Goal: Task Accomplishment & Management: Use online tool/utility

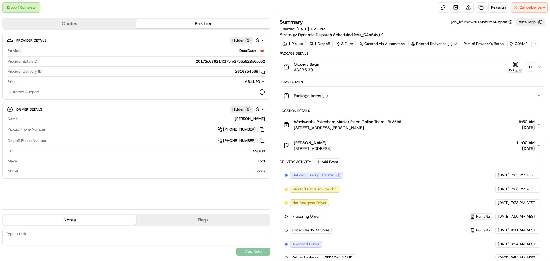
click at [532, 68] on div "+ 1" at bounding box center [530, 67] width 8 height 8
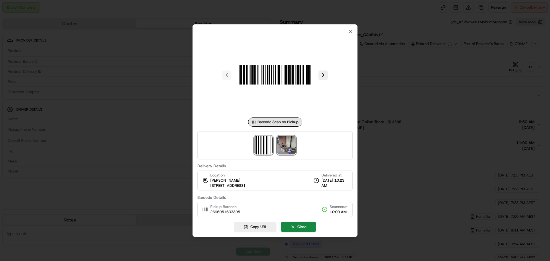
click at [288, 145] on img at bounding box center [286, 145] width 18 height 18
click at [402, 82] on div at bounding box center [275, 130] width 550 height 261
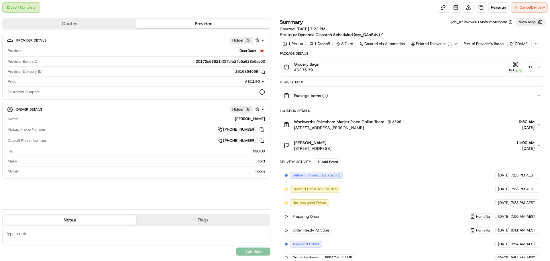
click at [510, 31] on div "Summary job_KfufNnwNLTMsfrEmMU5p8d View Map Created: 15/09/2025 7:23 PM Strateg…" at bounding box center [412, 27] width 265 height 19
click at [493, 3] on button "Reassign" at bounding box center [498, 7] width 20 height 10
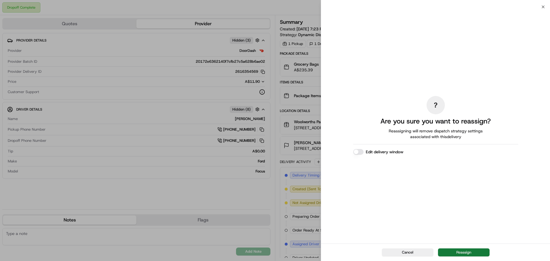
click at [458, 251] on button "Reassign" at bounding box center [464, 252] width 52 height 8
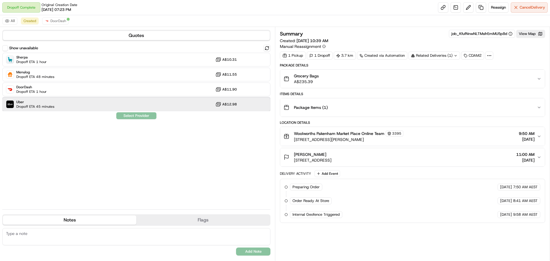
click at [120, 102] on div "Uber Dropoff ETA 45 minutes A$12.98" at bounding box center [136, 104] width 268 height 14
click at [144, 113] on button "Assign Provider" at bounding box center [136, 115] width 41 height 7
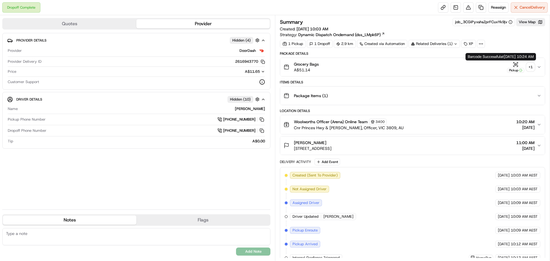
click at [527, 67] on div "+ 1" at bounding box center [530, 67] width 8 height 8
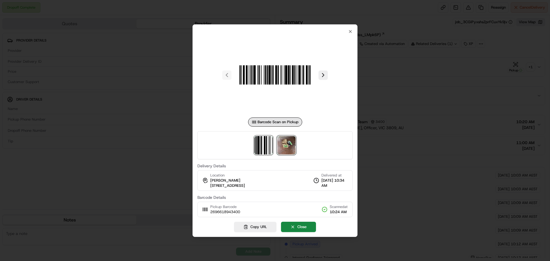
click at [288, 147] on img at bounding box center [286, 145] width 18 height 18
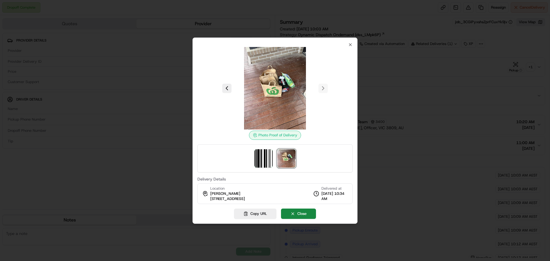
click at [411, 120] on div at bounding box center [275, 130] width 550 height 261
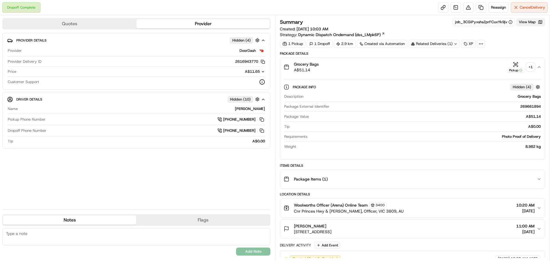
click at [530, 21] on button "View Map" at bounding box center [530, 22] width 29 height 8
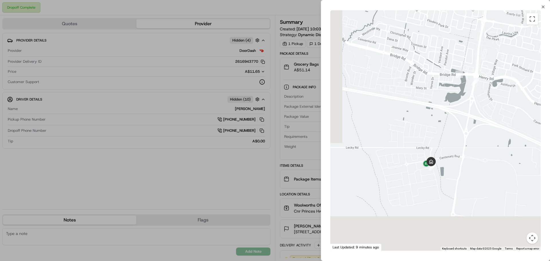
drag, startPoint x: 442, startPoint y: 139, endPoint x: 463, endPoint y: 84, distance: 57.7
click at [463, 85] on div at bounding box center [435, 130] width 210 height 240
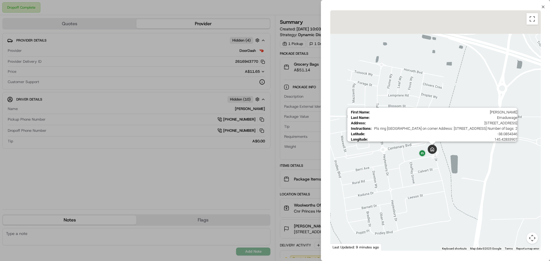
drag, startPoint x: 442, startPoint y: 120, endPoint x: 431, endPoint y: 148, distance: 29.6
click at [431, 148] on div "First Name : Tabitha Last Name : Emaduwage Address : 10 Mortlake Dr, Officer So…" at bounding box center [435, 130] width 210 height 240
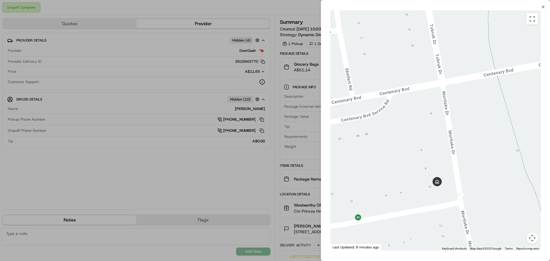
drag, startPoint x: 432, startPoint y: 116, endPoint x: 423, endPoint y: 102, distance: 16.8
click at [423, 68] on div at bounding box center [435, 130] width 210 height 240
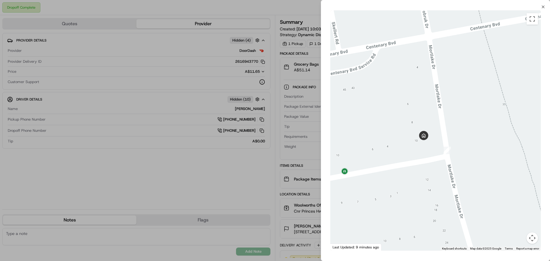
drag, startPoint x: 424, startPoint y: 176, endPoint x: 418, endPoint y: 162, distance: 14.9
click at [418, 162] on div at bounding box center [435, 130] width 210 height 240
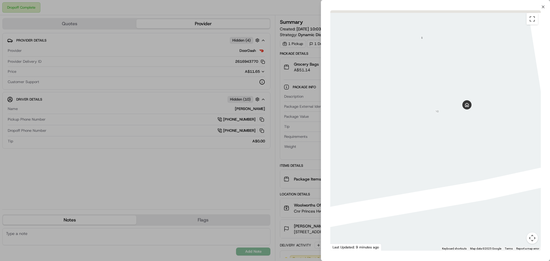
drag, startPoint x: 402, startPoint y: 126, endPoint x: 454, endPoint y: 215, distance: 102.7
click at [454, 215] on div at bounding box center [435, 130] width 210 height 240
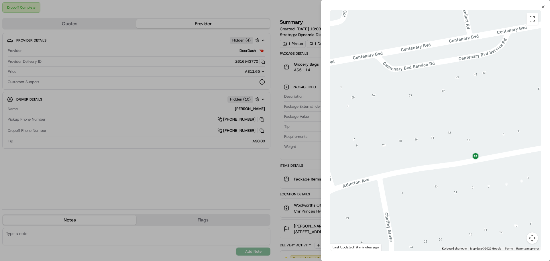
drag, startPoint x: 416, startPoint y: 180, endPoint x: 506, endPoint y: 145, distance: 97.1
click at [506, 145] on div at bounding box center [435, 130] width 210 height 240
click at [436, 175] on div at bounding box center [435, 130] width 210 height 240
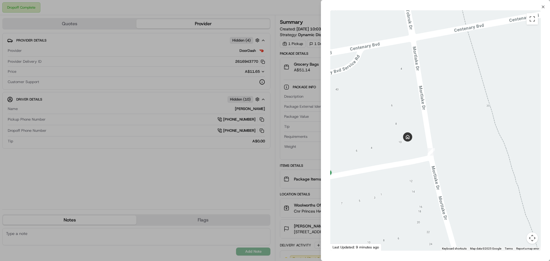
drag, startPoint x: 495, startPoint y: 177, endPoint x: 349, endPoint y: 194, distance: 146.8
click at [349, 194] on div at bounding box center [435, 130] width 210 height 240
click at [278, 166] on div at bounding box center [275, 130] width 550 height 261
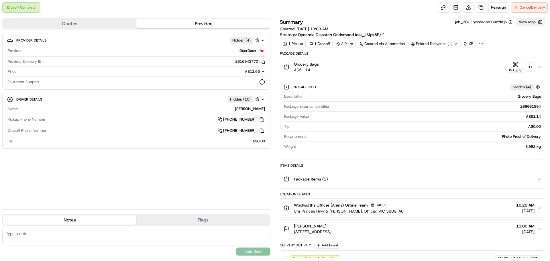
click at [537, 23] on button "View Map" at bounding box center [530, 22] width 29 height 8
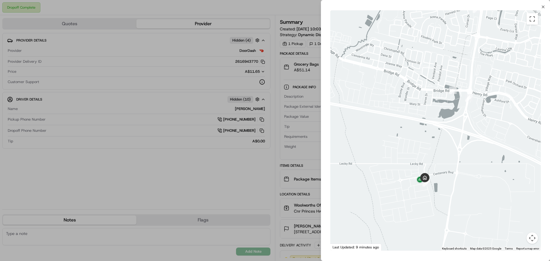
drag, startPoint x: 428, startPoint y: 183, endPoint x: 442, endPoint y: 142, distance: 43.3
click at [442, 142] on div at bounding box center [435, 130] width 210 height 240
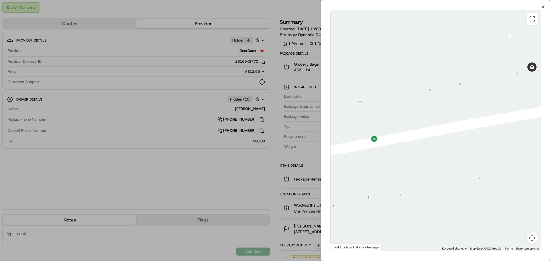
drag, startPoint x: 405, startPoint y: 133, endPoint x: 505, endPoint y: 125, distance: 100.3
click at [505, 125] on div at bounding box center [435, 130] width 210 height 240
click at [268, 175] on div at bounding box center [275, 130] width 550 height 261
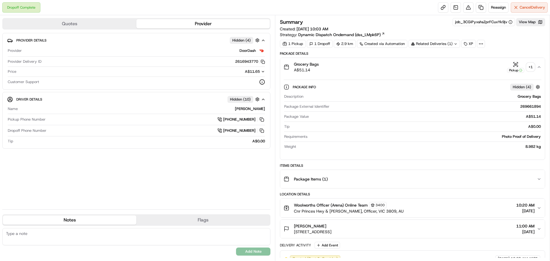
click at [534, 68] on div "+ 1" at bounding box center [530, 67] width 8 height 8
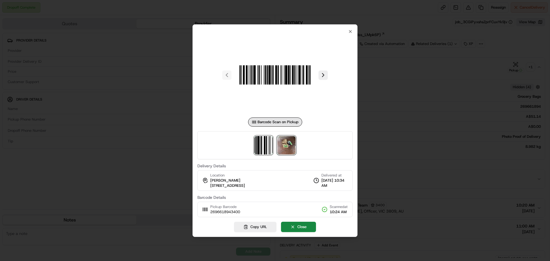
click at [290, 145] on img at bounding box center [286, 145] width 18 height 18
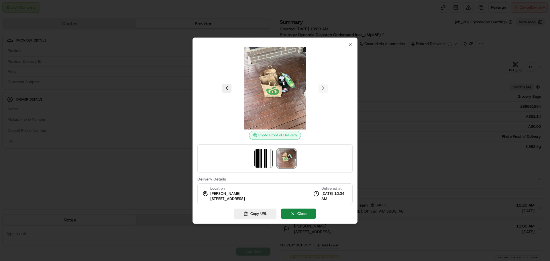
click at [395, 126] on div at bounding box center [275, 130] width 550 height 261
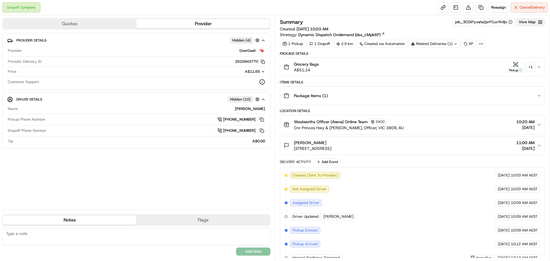
click at [530, 21] on button "View Map" at bounding box center [530, 22] width 29 height 8
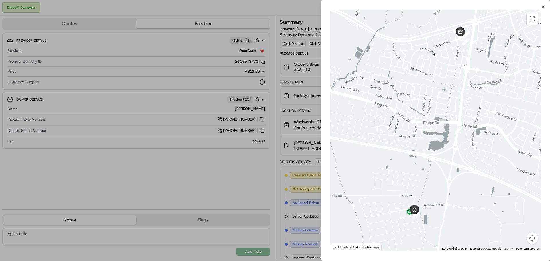
drag, startPoint x: 406, startPoint y: 199, endPoint x: 416, endPoint y: 135, distance: 64.8
click at [416, 135] on div at bounding box center [435, 130] width 210 height 240
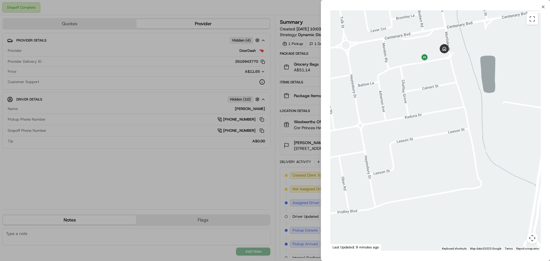
drag, startPoint x: 414, startPoint y: 93, endPoint x: 411, endPoint y: 150, distance: 56.8
click at [411, 150] on div at bounding box center [435, 130] width 210 height 240
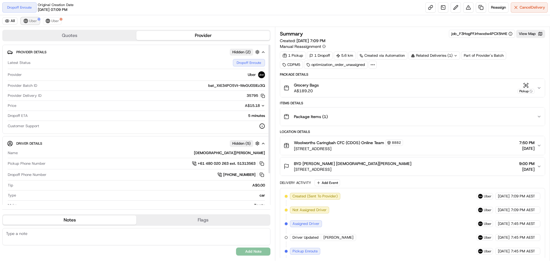
click at [36, 19] on span "Uber" at bounding box center [33, 21] width 8 height 5
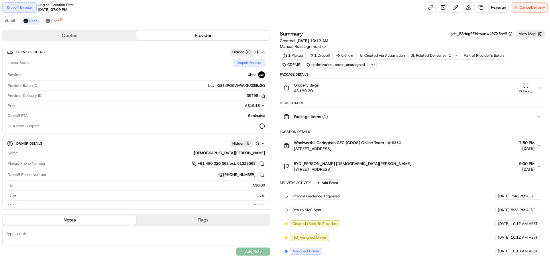
click at [403, 168] on div "BYD Sutherland Rebbeca Bishop 499 Princes Highway, Kirrawee, NSW 2232, AU 9:00 …" at bounding box center [410, 166] width 253 height 11
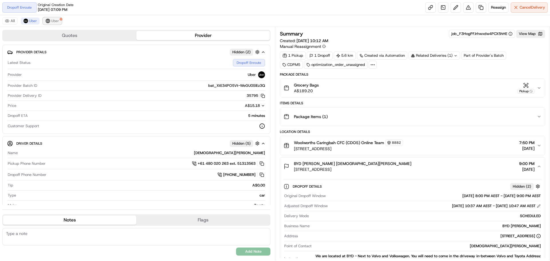
click at [49, 21] on img at bounding box center [48, 21] width 5 height 5
click at [30, 21] on span "Uber" at bounding box center [33, 21] width 8 height 5
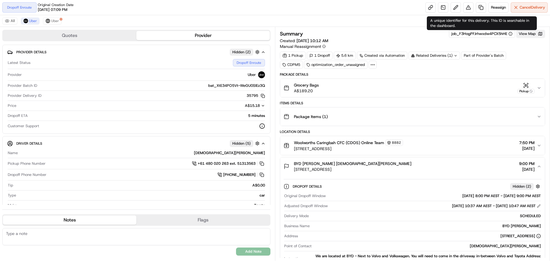
click at [531, 34] on button "View Map" at bounding box center [530, 34] width 29 height 8
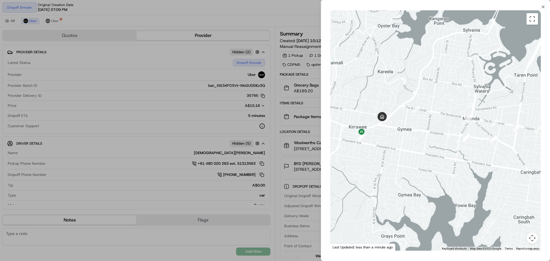
drag, startPoint x: 402, startPoint y: 159, endPoint x: 425, endPoint y: 157, distance: 23.6
click at [425, 157] on div at bounding box center [435, 130] width 210 height 240
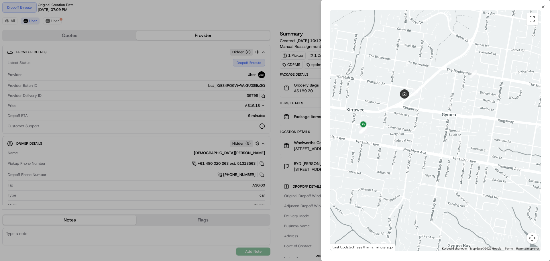
drag, startPoint x: 352, startPoint y: 136, endPoint x: 383, endPoint y: 142, distance: 31.4
click at [383, 142] on div at bounding box center [435, 130] width 210 height 240
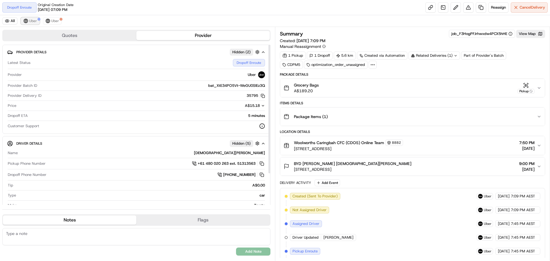
click at [37, 21] on button "Uber" at bounding box center [30, 20] width 19 height 7
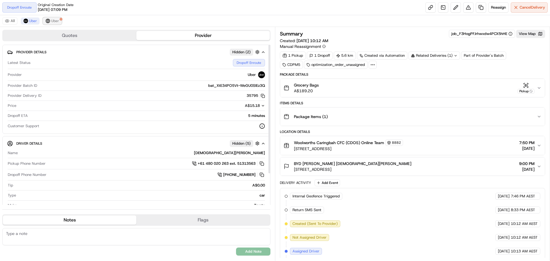
click at [49, 23] on button "Uber" at bounding box center [52, 20] width 19 height 7
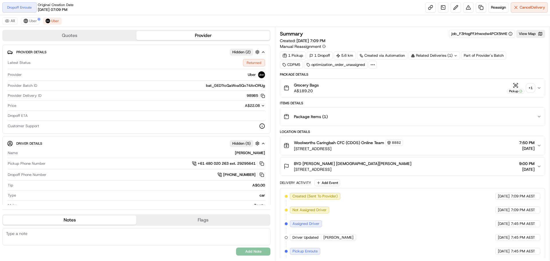
click at [530, 87] on div "+ 1" at bounding box center [530, 88] width 8 height 8
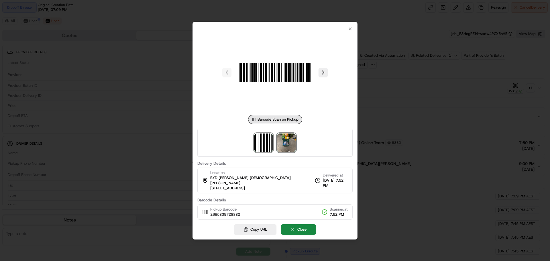
click at [290, 144] on img at bounding box center [286, 142] width 18 height 18
click at [73, 152] on div at bounding box center [275, 130] width 550 height 261
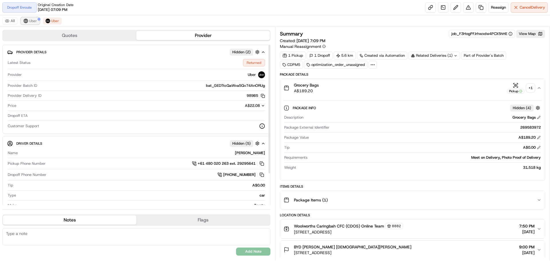
click at [34, 19] on span "Uber" at bounding box center [33, 21] width 8 height 5
click at [55, 23] on span "Uber" at bounding box center [55, 21] width 8 height 5
click at [525, 35] on button "View Map" at bounding box center [530, 34] width 29 height 8
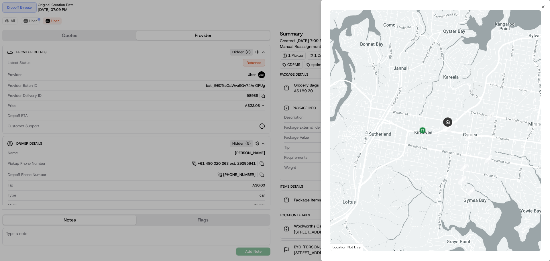
drag, startPoint x: 438, startPoint y: 144, endPoint x: 423, endPoint y: 149, distance: 16.3
click at [423, 149] on div at bounding box center [435, 130] width 210 height 240
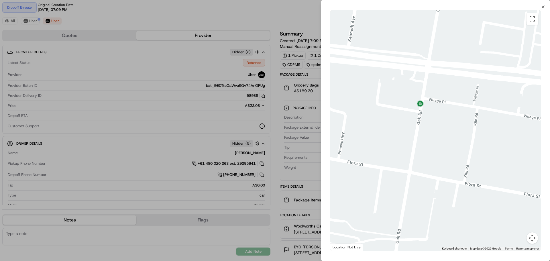
drag, startPoint x: 405, startPoint y: 99, endPoint x: 427, endPoint y: 144, distance: 50.5
click at [427, 144] on div at bounding box center [435, 130] width 210 height 240
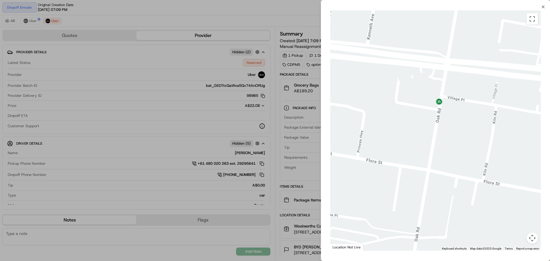
click at [309, 137] on div at bounding box center [275, 130] width 550 height 261
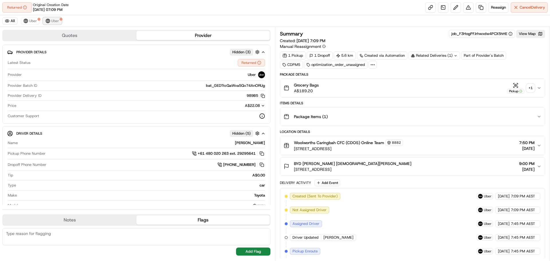
click at [53, 19] on span "Uber" at bounding box center [55, 21] width 8 height 5
click at [34, 21] on span "Uber" at bounding box center [33, 21] width 8 height 5
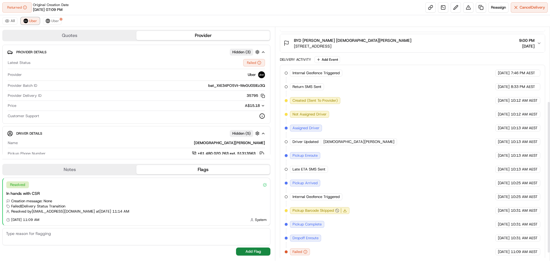
scroll to position [125, 0]
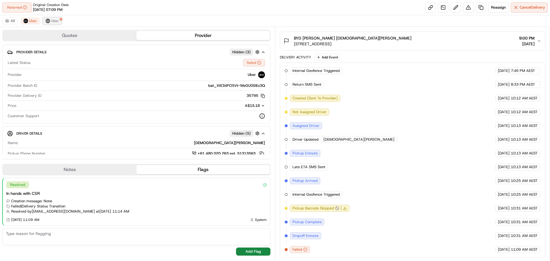
click at [52, 20] on span "Uber" at bounding box center [55, 21] width 8 height 5
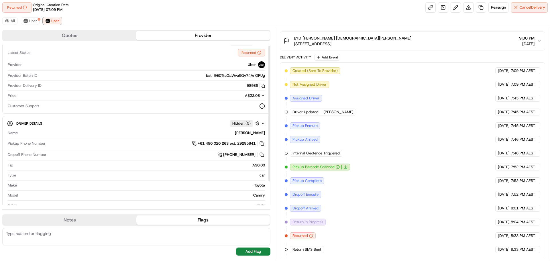
scroll to position [0, 0]
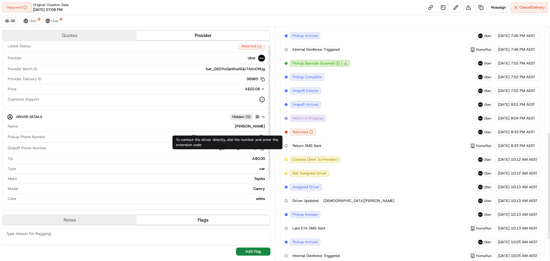
scroll to position [29, 0]
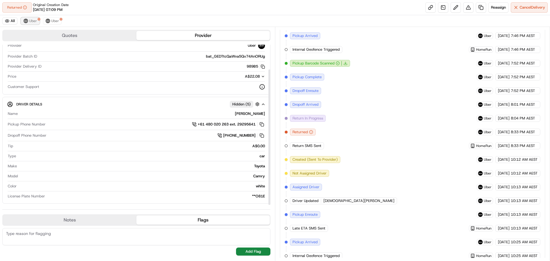
click at [30, 19] on span "Uber" at bounding box center [33, 21] width 8 height 5
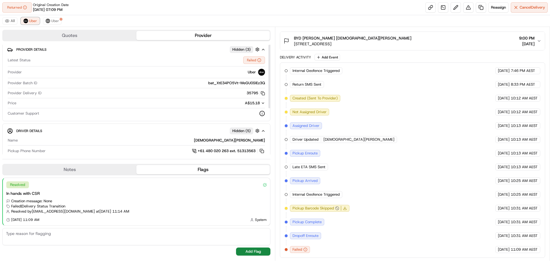
scroll to position [0, 0]
